Goal: Information Seeking & Learning: Learn about a topic

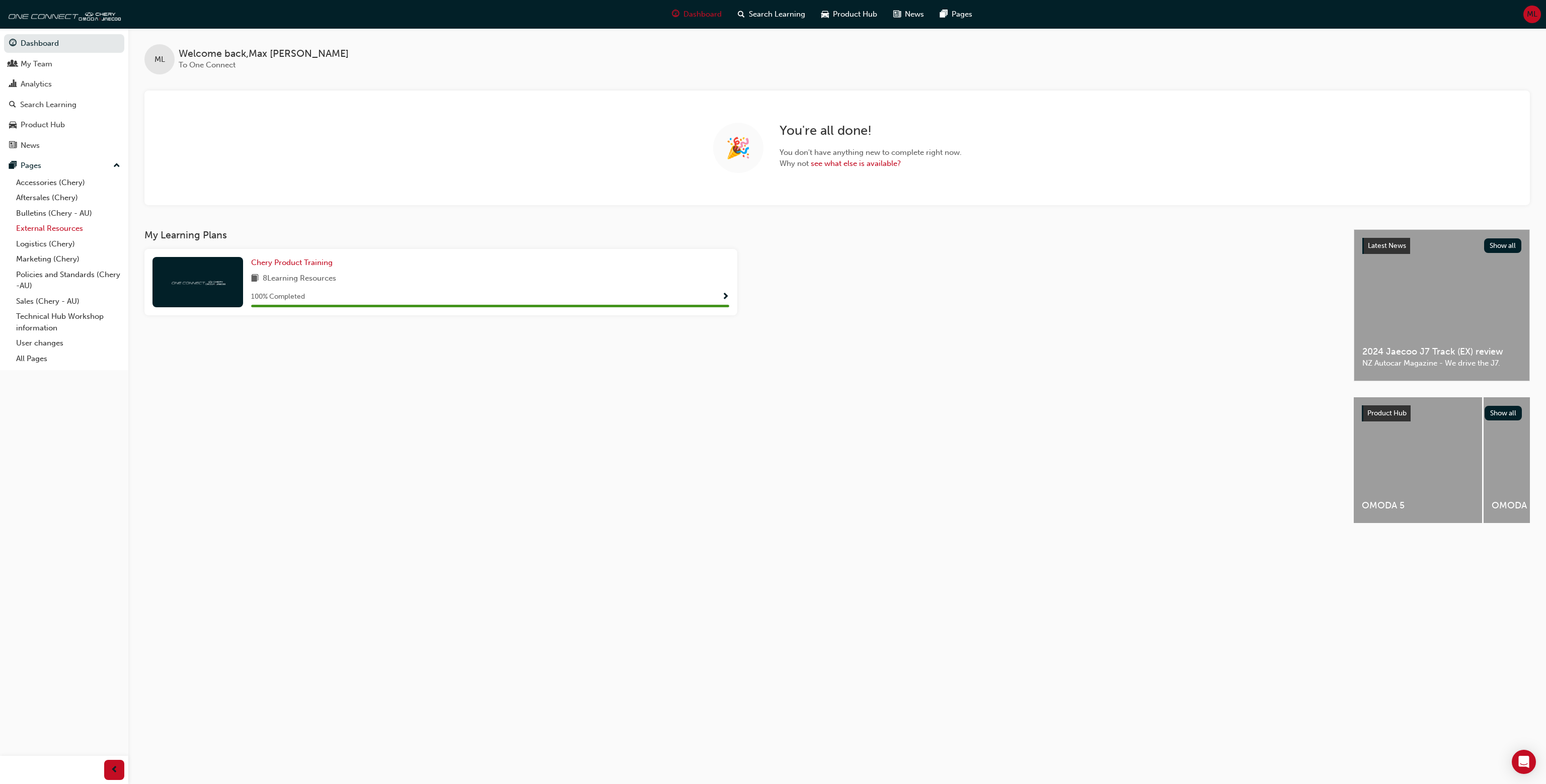
click at [77, 231] on link "External Resources" at bounding box center [68, 229] width 112 height 16
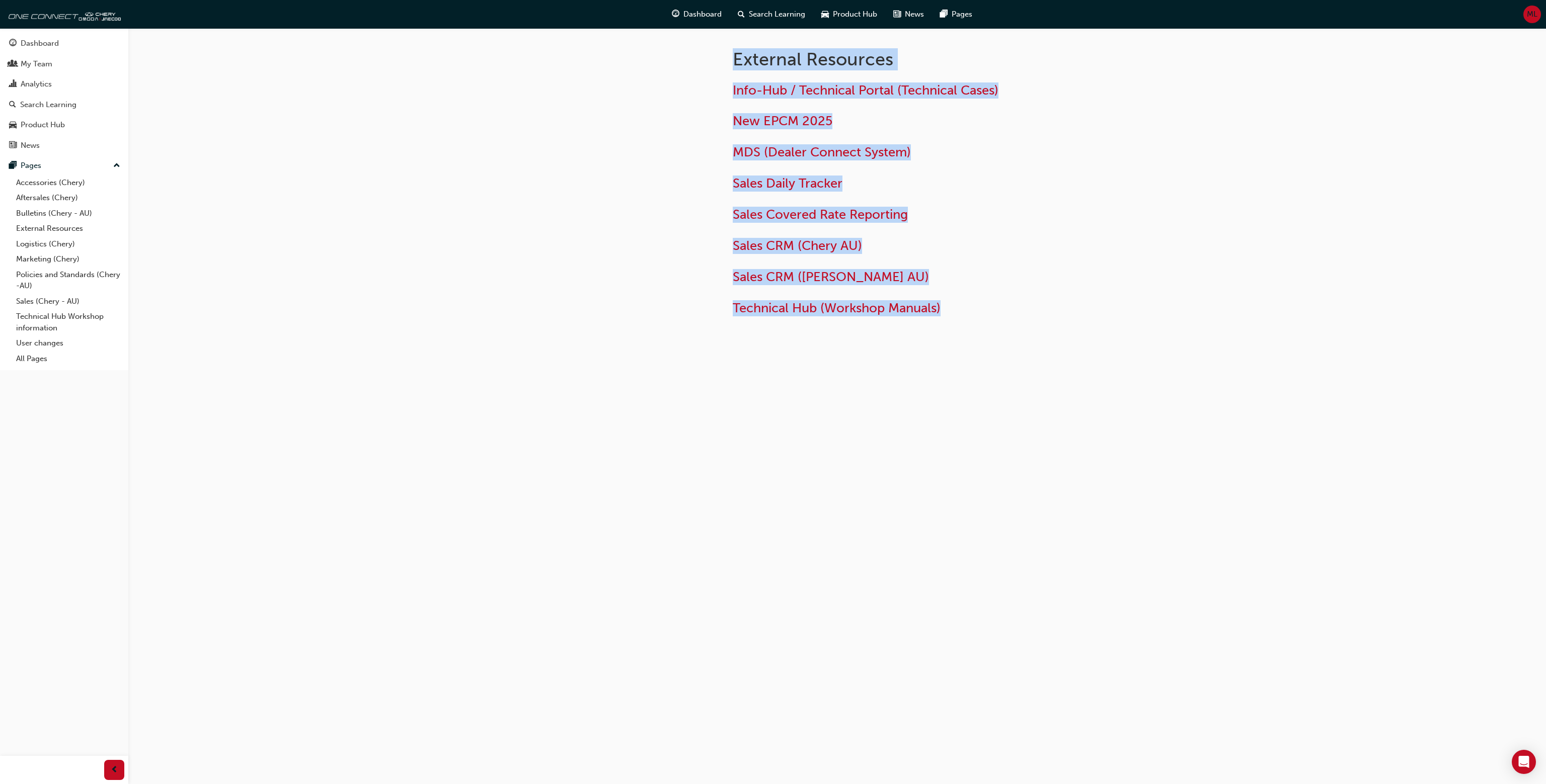
drag, startPoint x: 737, startPoint y: 56, endPoint x: 1024, endPoint y: 391, distance: 441.1
click at [1023, 392] on div "External Resources Info-Hub / Technical Portal (Technical Cases) New EPCM 2025 …" at bounding box center [837, 212] width 604 height 368
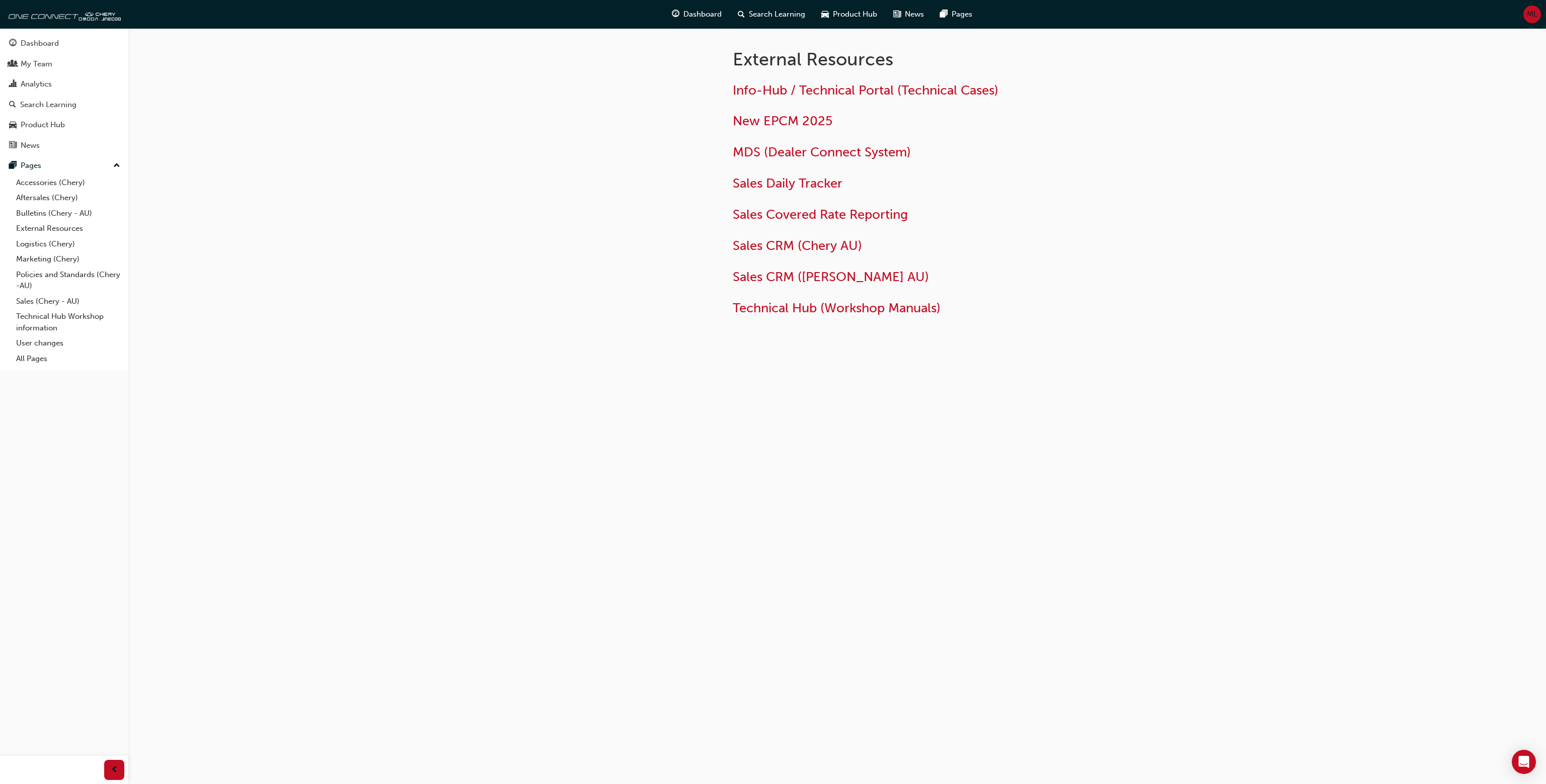
click at [712, 58] on div at bounding box center [626, 196] width 181 height 335
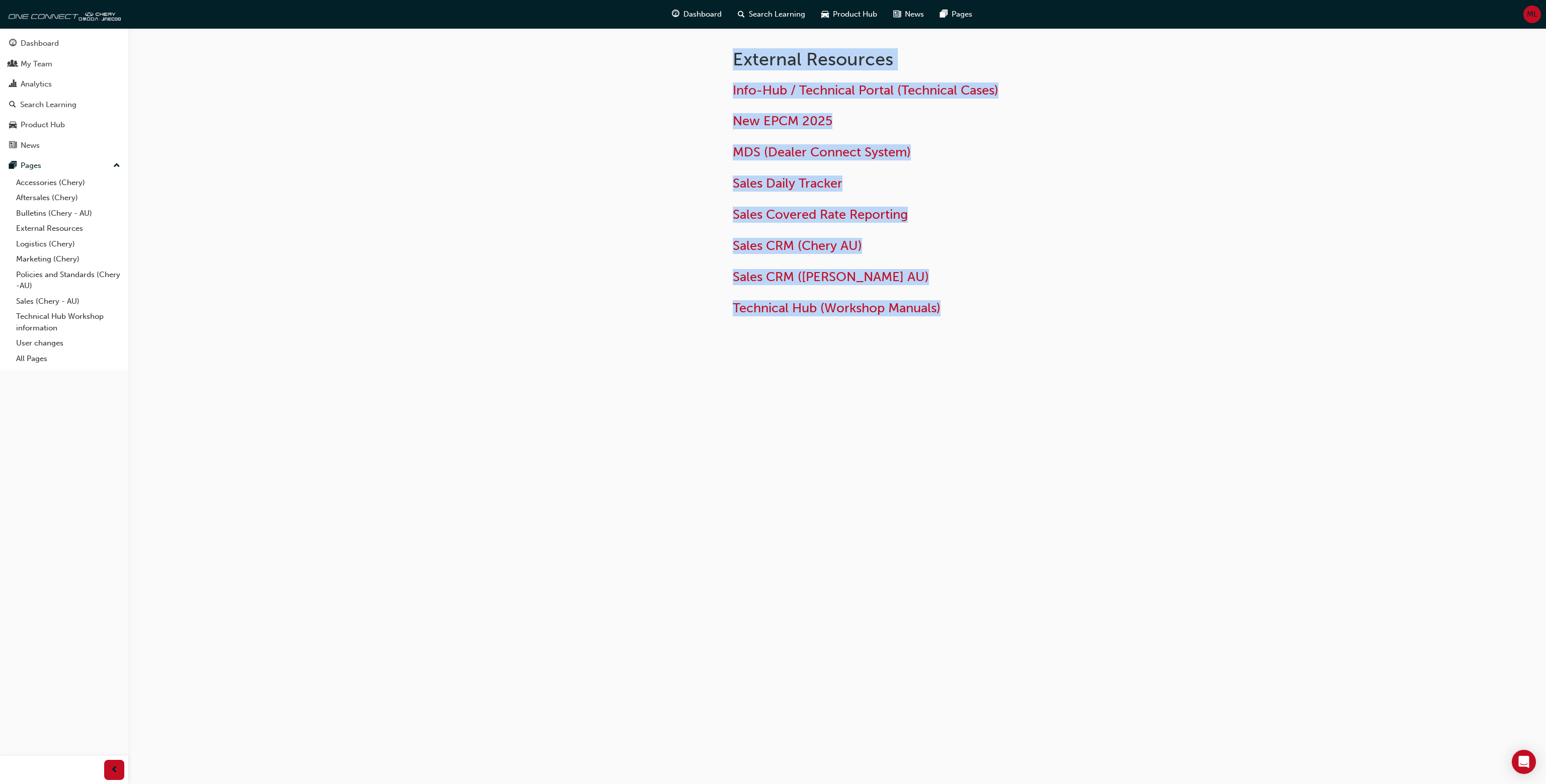
drag, startPoint x: 712, startPoint y: 52, endPoint x: 1061, endPoint y: 370, distance: 472.1
click at [1057, 370] on div "External Resources Info-Hub / Technical Portal (Technical Cases) New EPCM 2025 …" at bounding box center [837, 212] width 604 height 368
click at [1061, 370] on div "External Resources Info-Hub / Technical Portal (Technical Cases) New EPCM 2025 …" at bounding box center [837, 212] width 604 height 368
drag, startPoint x: 1078, startPoint y: 376, endPoint x: 667, endPoint y: 62, distance: 517.2
click at [667, 62] on div "External Resources Info-Hub / Technical Portal (Technical Cases) New EPCM 2025 …" at bounding box center [837, 212] width 604 height 368
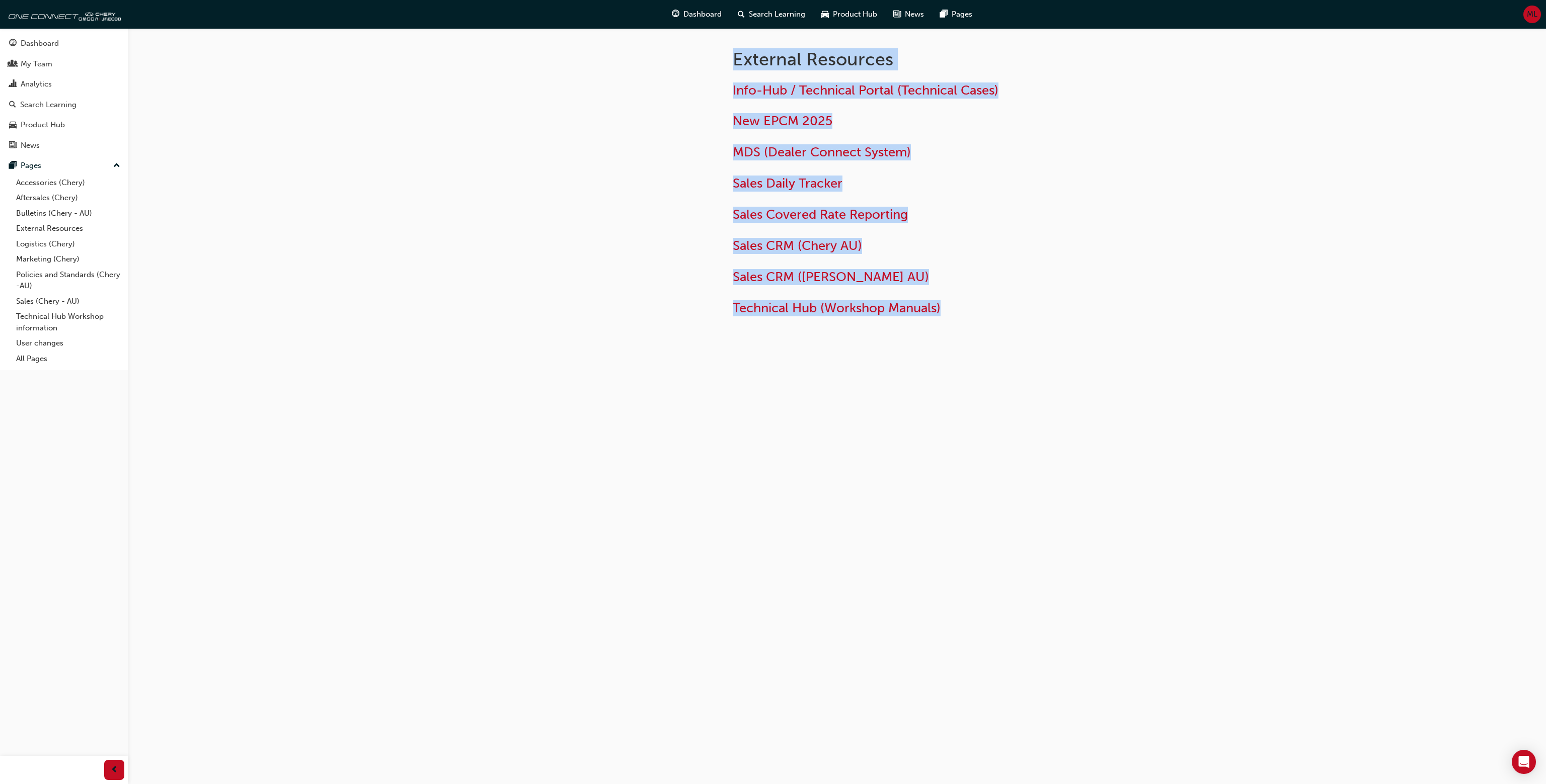
click at [667, 62] on div at bounding box center [626, 196] width 181 height 335
drag, startPoint x: 729, startPoint y: 46, endPoint x: 1033, endPoint y: 351, distance: 430.6
click at [1033, 352] on div "External Resources Info-Hub / Technical Portal (Technical Cases) New EPCM 2025 …" at bounding box center [837, 196] width 604 height 335
click at [1033, 346] on div "External Resources Info-Hub / Technical Portal (Technical Cases) New EPCM 2025 …" at bounding box center [837, 196] width 604 height 335
drag, startPoint x: 1033, startPoint y: 344, endPoint x: 725, endPoint y: 42, distance: 431.4
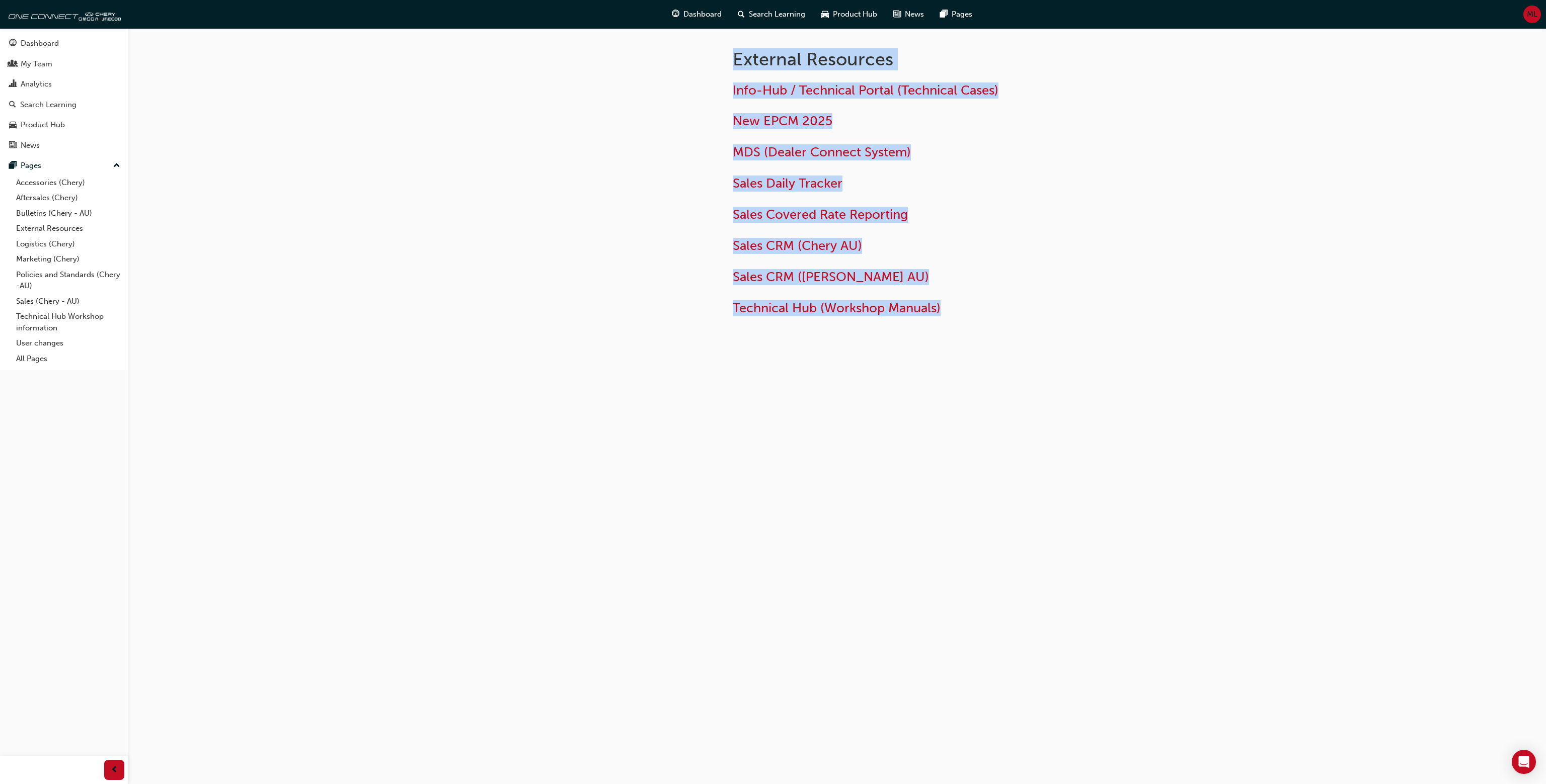
click at [725, 42] on div "External Resources Info-Hub / Technical Portal (Technical Cases) New EPCM 2025 …" at bounding box center [837, 196] width 604 height 335
click at [722, 44] on div "External Resources Info-Hub / Technical Portal (Technical Cases) New EPCM 2025 …" at bounding box center [928, 180] width 423 height 304
drag, startPoint x: 713, startPoint y: 50, endPoint x: 1084, endPoint y: 335, distance: 467.8
click at [1084, 335] on div "External Resources Info-Hub / Technical Portal (Technical Cases) New EPCM 2025 …" at bounding box center [837, 196] width 604 height 335
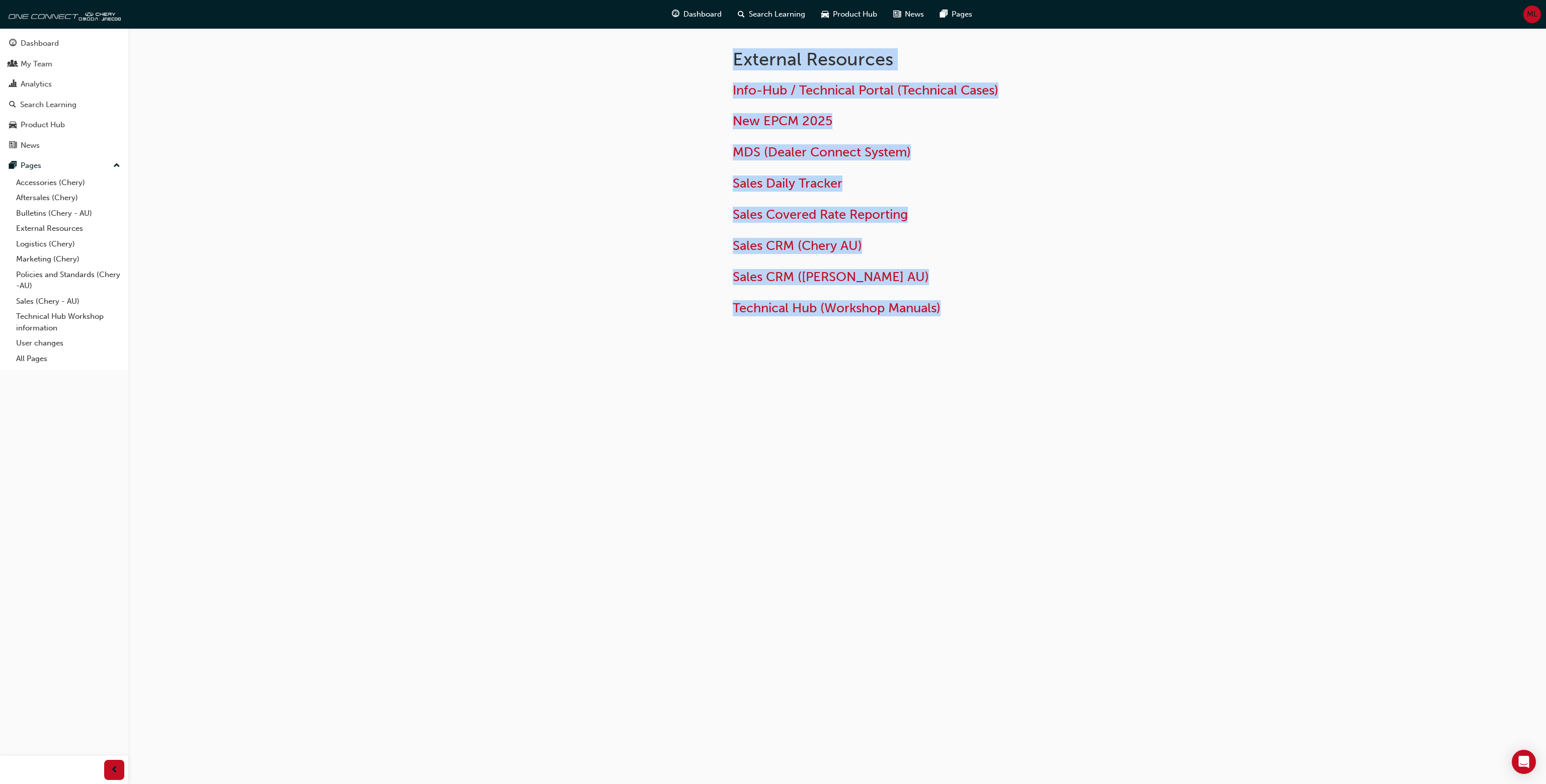
drag, startPoint x: 1084, startPoint y: 335, endPoint x: 728, endPoint y: 60, distance: 449.8
click at [728, 60] on div "External Resources Info-Hub / Technical Portal (Technical Cases) New EPCM 2025 …" at bounding box center [837, 196] width 604 height 335
click at [727, 60] on div "External Resources Info-Hub / Technical Portal (Technical Cases) New EPCM 2025 …" at bounding box center [928, 180] width 423 height 304
drag, startPoint x: 712, startPoint y: 52, endPoint x: 1120, endPoint y: 325, distance: 490.9
click at [1119, 327] on div "External Resources Info-Hub / Technical Portal (Technical Cases) New EPCM 2025 …" at bounding box center [837, 196] width 604 height 335
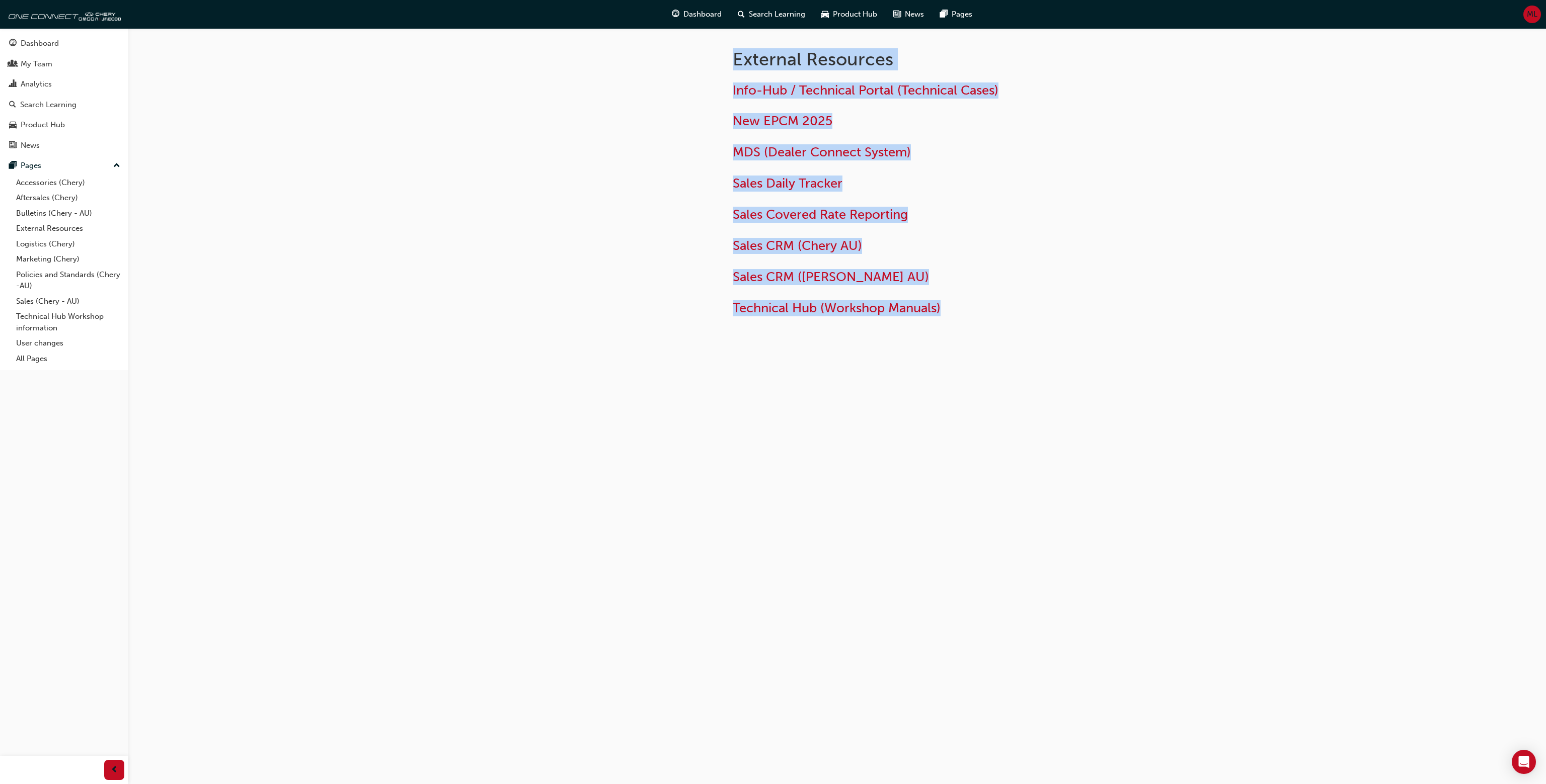
click at [1123, 332] on div "External Resources Info-Hub / Technical Portal (Technical Cases) New EPCM 2025 …" at bounding box center [837, 196] width 604 height 335
click at [718, 54] on div "External Resources Info-Hub / Technical Portal (Technical Cases) New EPCM 2025 …" at bounding box center [928, 180] width 423 height 304
drag, startPoint x: 717, startPoint y: 54, endPoint x: 1003, endPoint y: 320, distance: 390.6
click at [1002, 320] on div "External Resources Info-Hub / Technical Portal (Technical Cases) New EPCM 2025 …" at bounding box center [928, 180] width 423 height 304
click at [1003, 320] on div "External Resources Info-Hub / Technical Portal (Technical Cases) New EPCM 2025 …" at bounding box center [928, 180] width 423 height 304
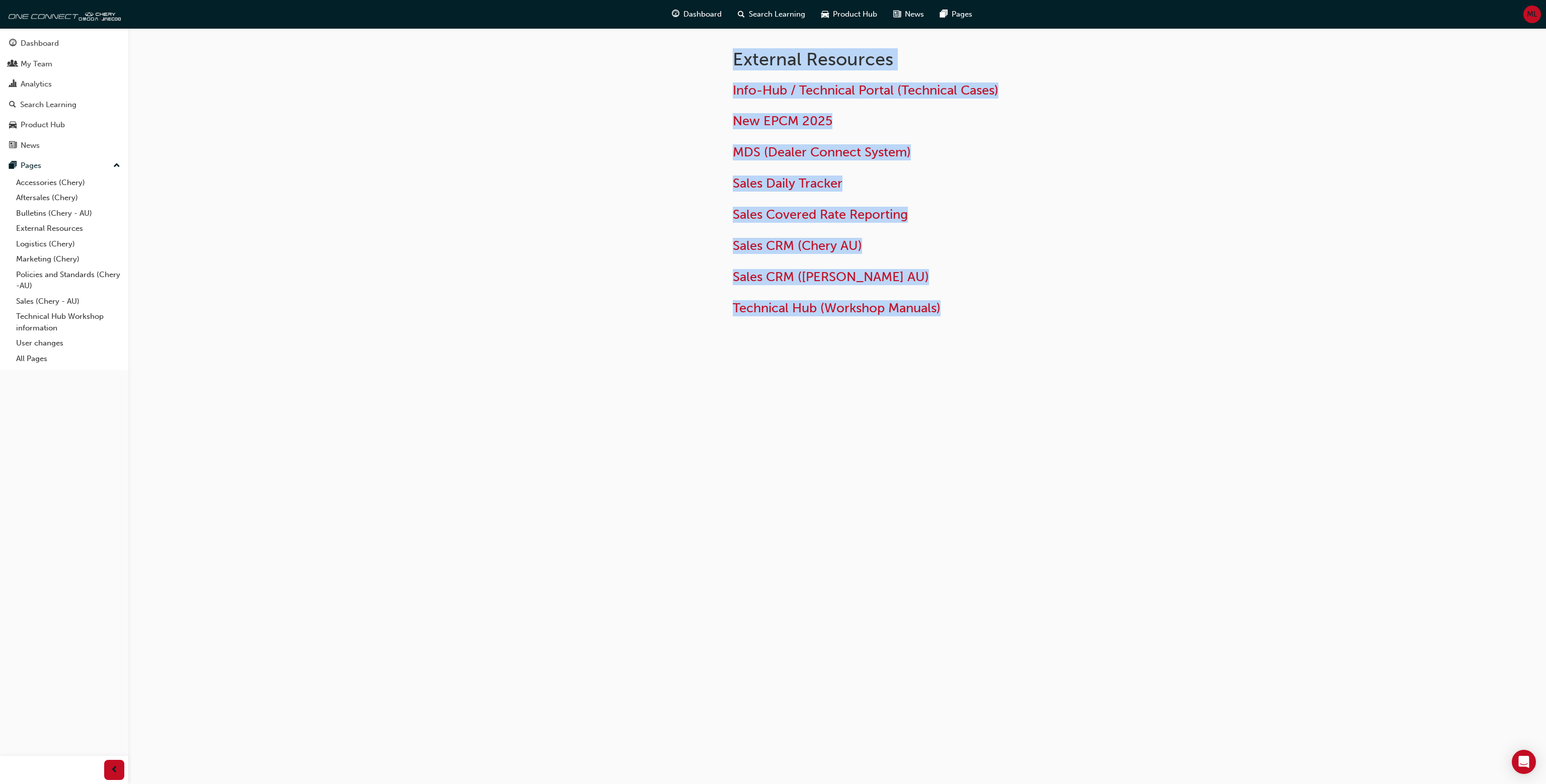
drag, startPoint x: 1012, startPoint y: 325, endPoint x: 697, endPoint y: 40, distance: 424.8
click at [697, 40] on div "External Resources Info-Hub / Technical Portal (Technical Cases) New EPCM 2025 …" at bounding box center [837, 196] width 604 height 335
click at [697, 40] on div at bounding box center [626, 196] width 181 height 335
drag, startPoint x: 694, startPoint y: 48, endPoint x: 1051, endPoint y: 338, distance: 459.9
click at [1051, 338] on div "External Resources Info-Hub / Technical Portal (Technical Cases) New EPCM 2025 …" at bounding box center [837, 196] width 604 height 335
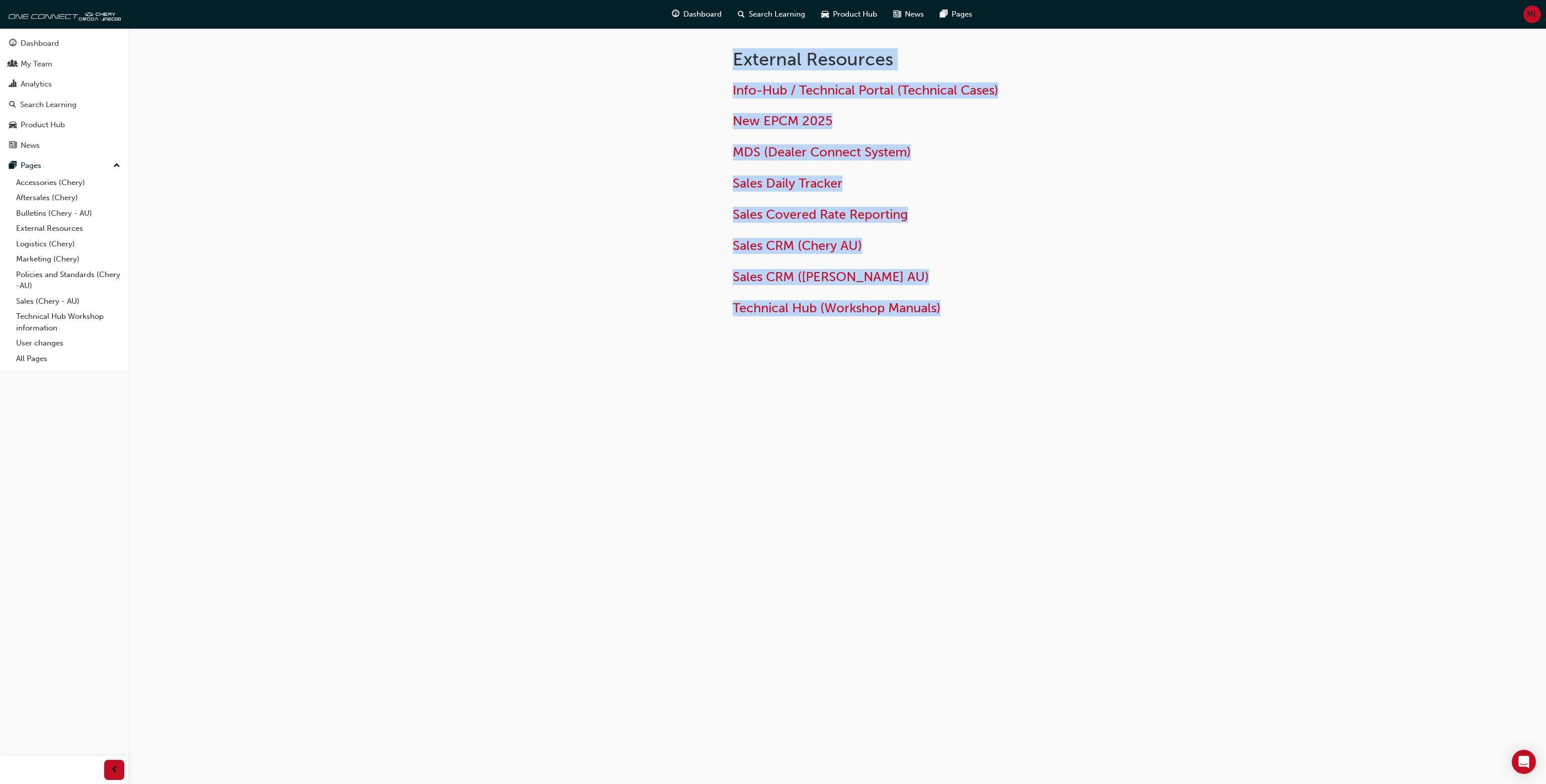
drag, startPoint x: 1051, startPoint y: 338, endPoint x: 1053, endPoint y: 306, distance: 32.1
click at [1052, 338] on div "External Resources Info-Hub / Technical Portal (Technical Cases) New EPCM 2025 …" at bounding box center [837, 196] width 604 height 335
click at [713, 55] on div at bounding box center [626, 196] width 181 height 335
drag, startPoint x: 713, startPoint y: 55, endPoint x: 1046, endPoint y: 315, distance: 422.5
click at [1046, 314] on div "External Resources Info-Hub / Technical Portal (Technical Cases) New EPCM 2025 …" at bounding box center [837, 196] width 604 height 335
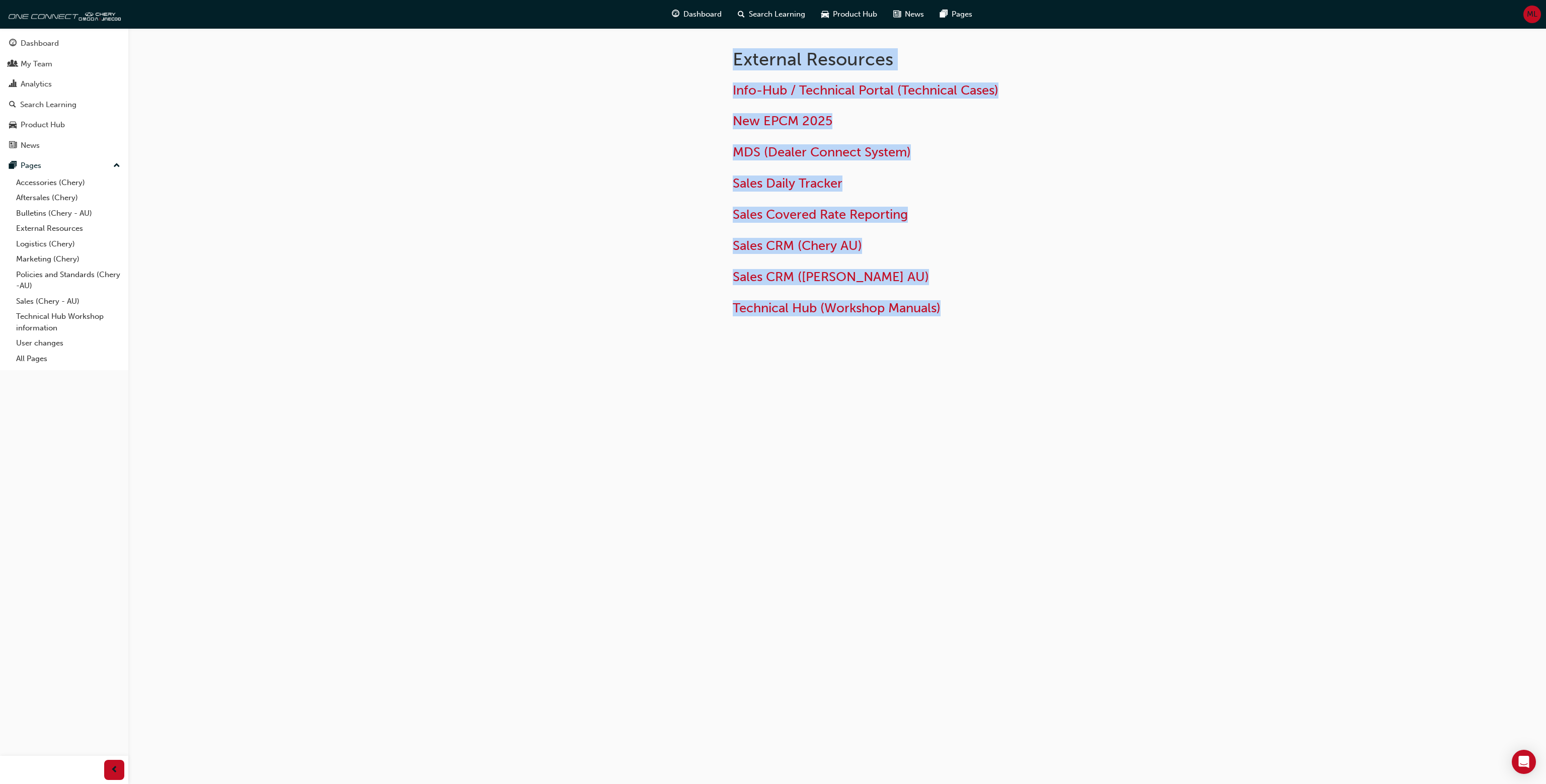
click at [1046, 315] on h2 "Technical Hub (Workshop Manuals)" at bounding box center [896, 308] width 327 height 16
drag, startPoint x: 1089, startPoint y: 344, endPoint x: 690, endPoint y: 61, distance: 489.2
click at [682, 58] on div "External Resources Info-Hub / Technical Portal (Technical Cases) New EPCM 2025 …" at bounding box center [837, 196] width 604 height 335
click at [690, 61] on div at bounding box center [626, 196] width 181 height 335
drag, startPoint x: 739, startPoint y: 84, endPoint x: 1109, endPoint y: 306, distance: 431.5
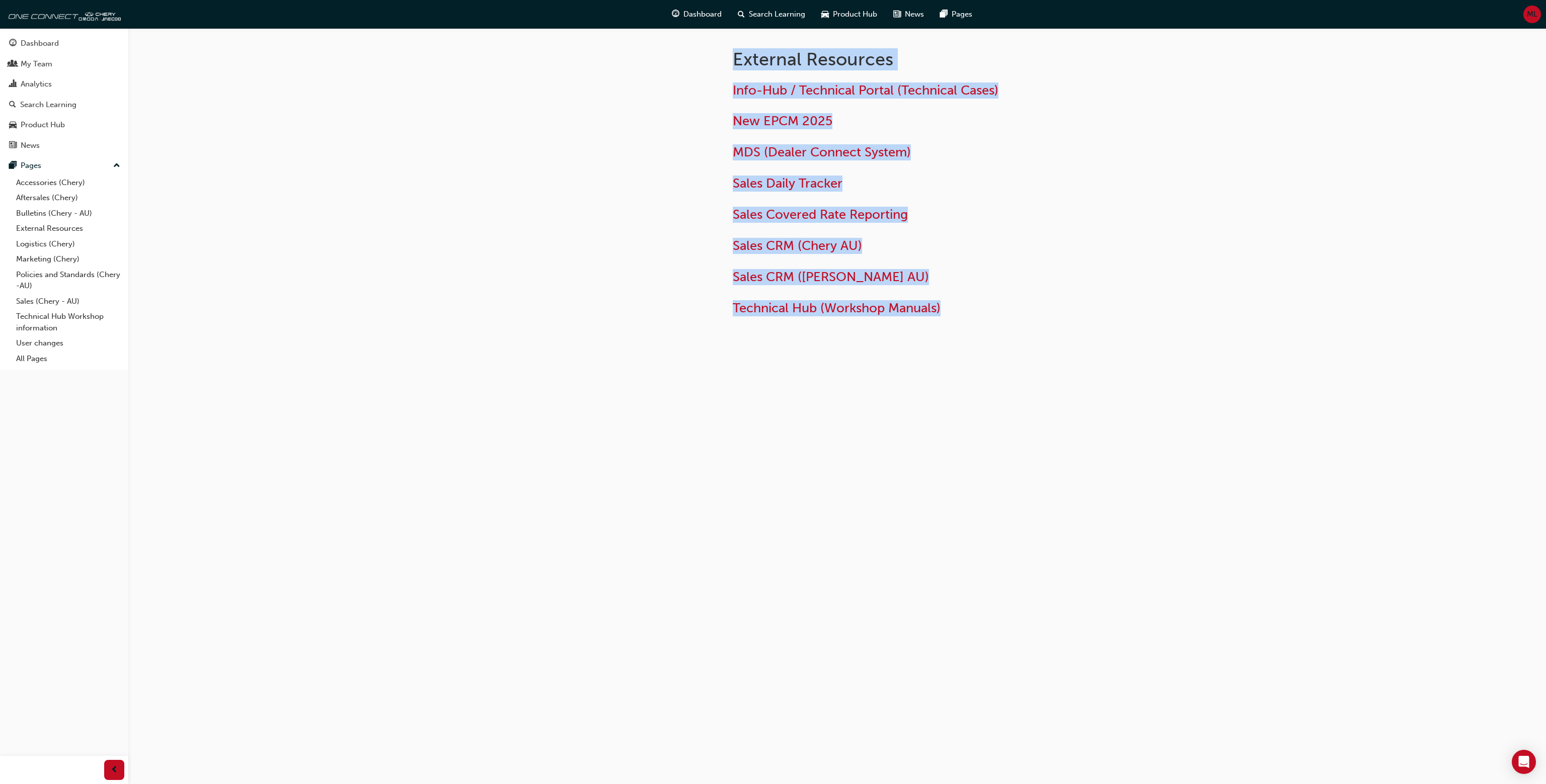
click at [1109, 306] on div "External Resources Info-Hub / Technical Portal (Technical Cases) New EPCM 2025 …" at bounding box center [837, 196] width 604 height 335
click at [1110, 306] on div "Info-Hub / Technical Portal (Technical Cases) New EPCM 2025 MDS (Dealer Connect…" at bounding box center [928, 195] width 391 height 242
click at [697, 58] on div at bounding box center [626, 196] width 181 height 335
